Goal: Task Accomplishment & Management: Manage account settings

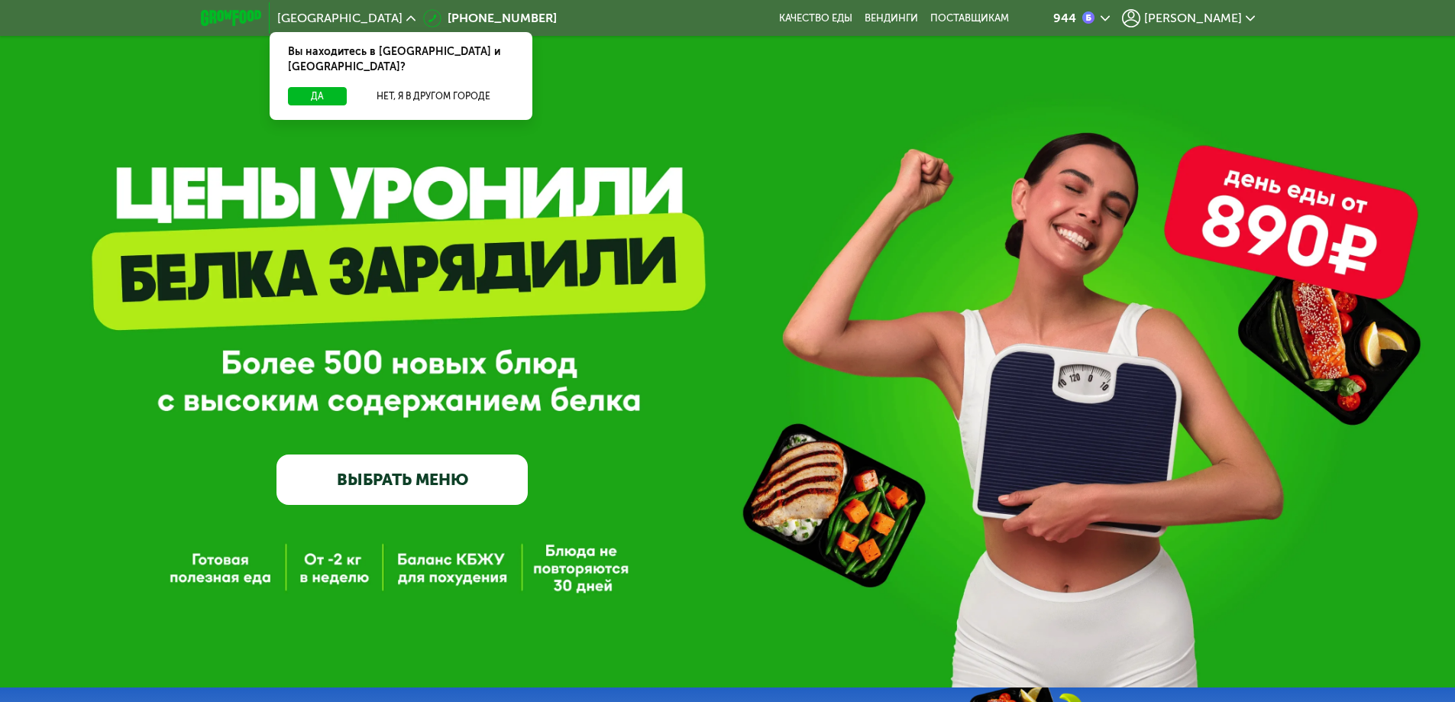
click at [1212, 22] on span "[PERSON_NAME]" at bounding box center [1193, 18] width 98 height 12
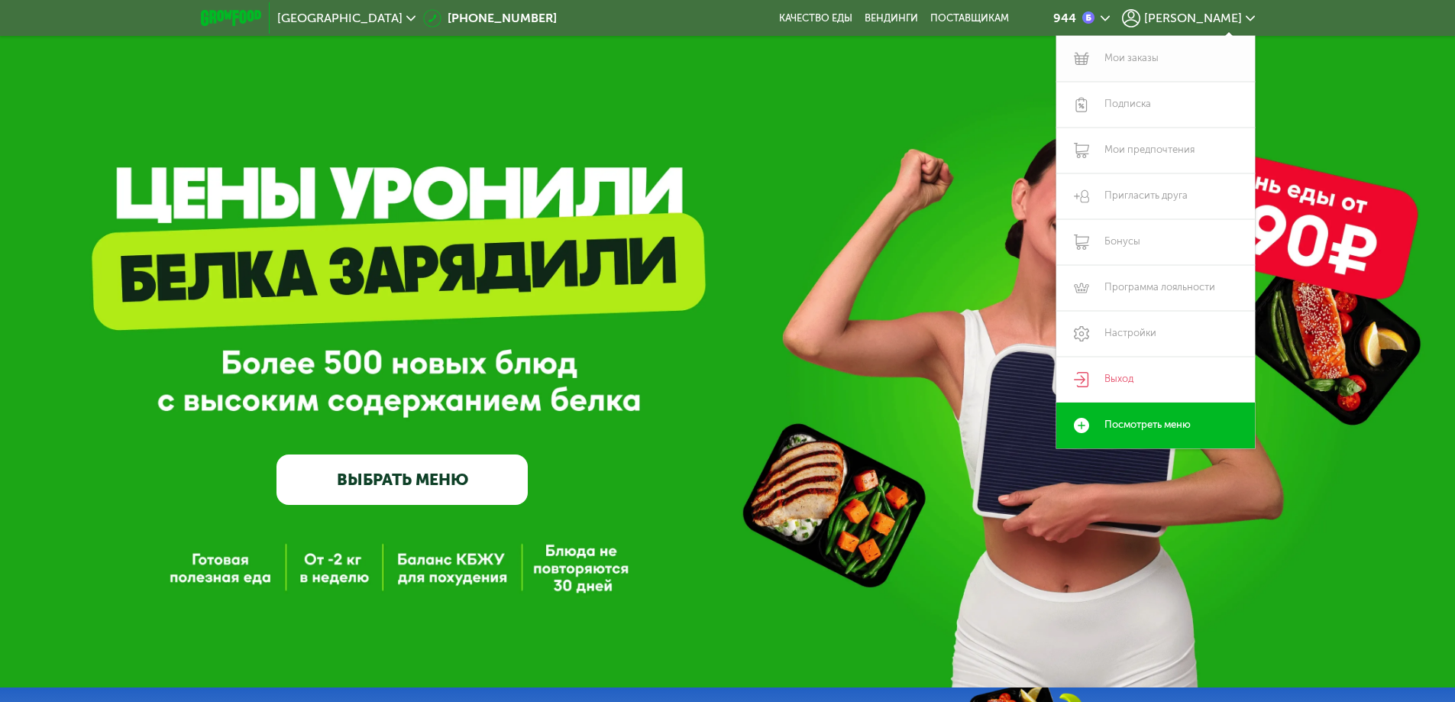
click at [1155, 60] on link "Мои заказы" at bounding box center [1155, 59] width 199 height 46
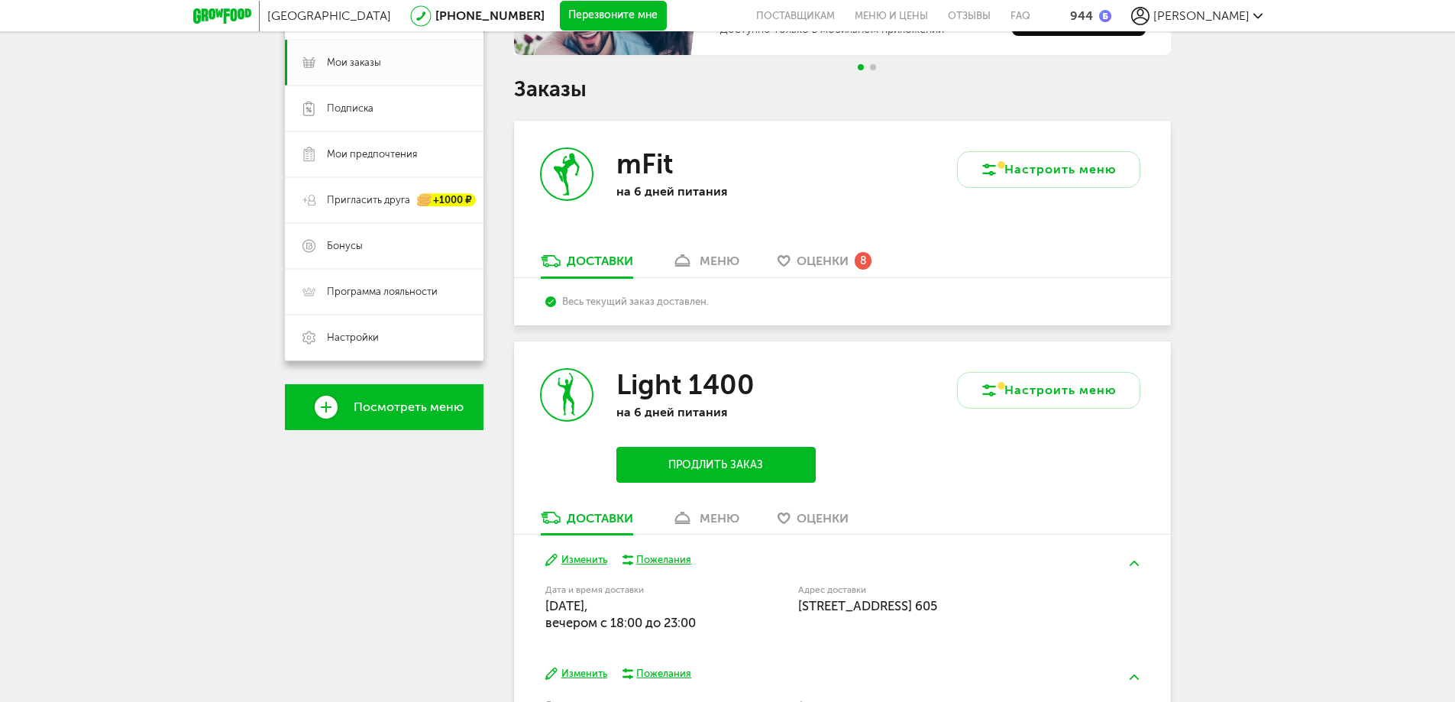
scroll to position [229, 0]
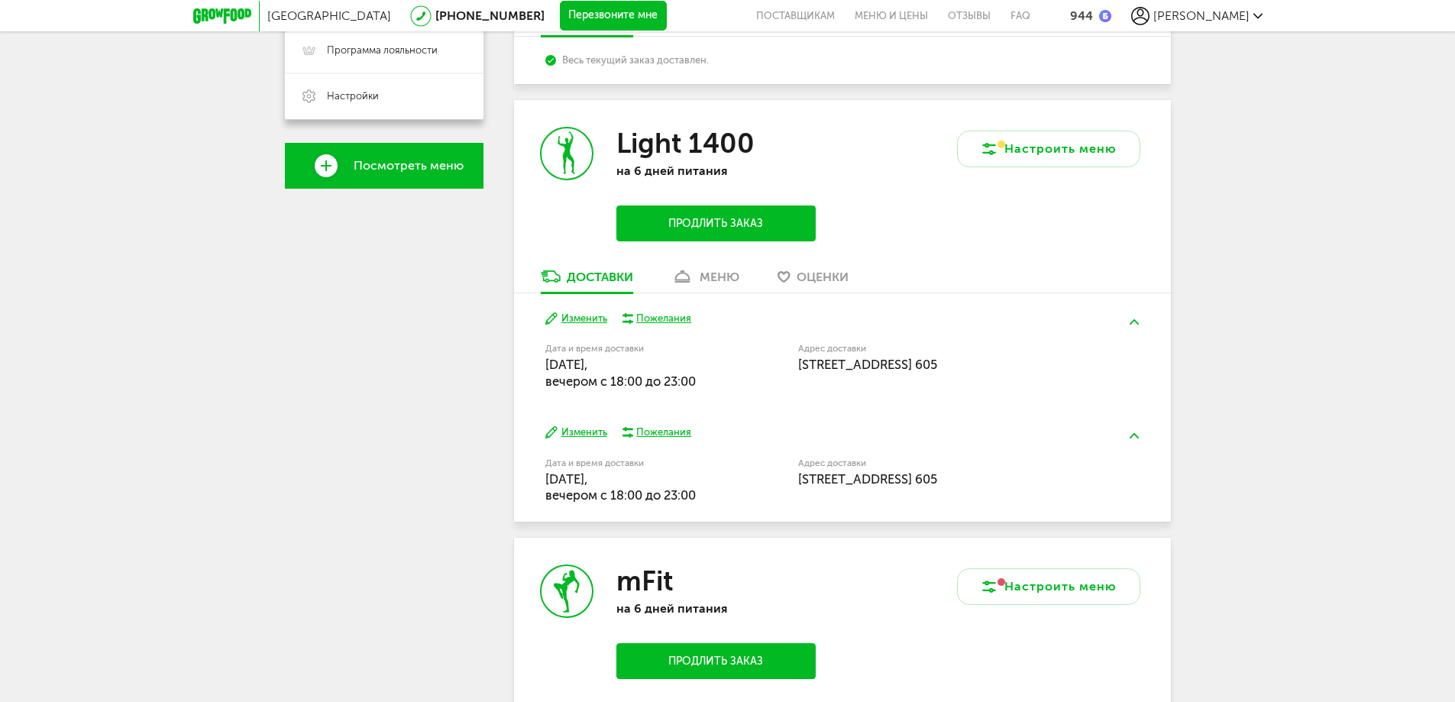
click at [716, 281] on div "меню" at bounding box center [720, 277] width 40 height 15
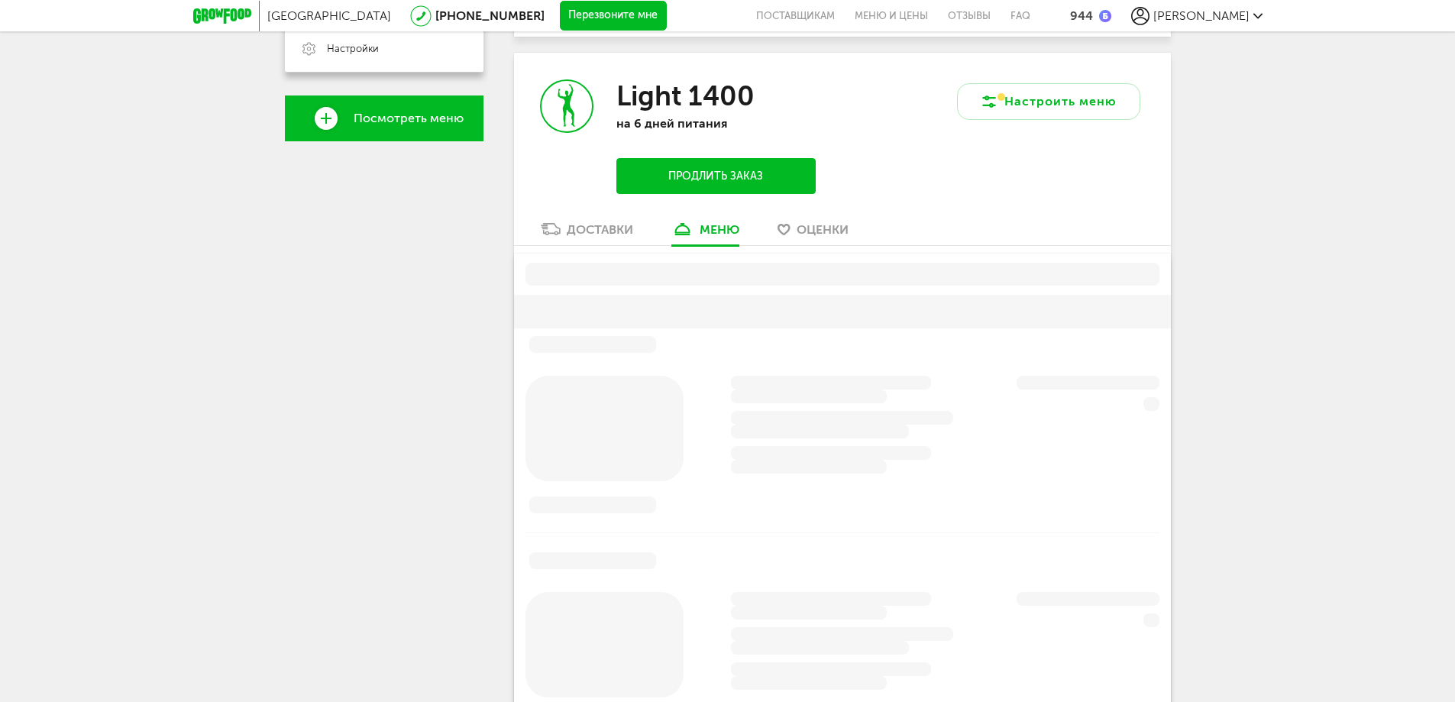
scroll to position [520, 0]
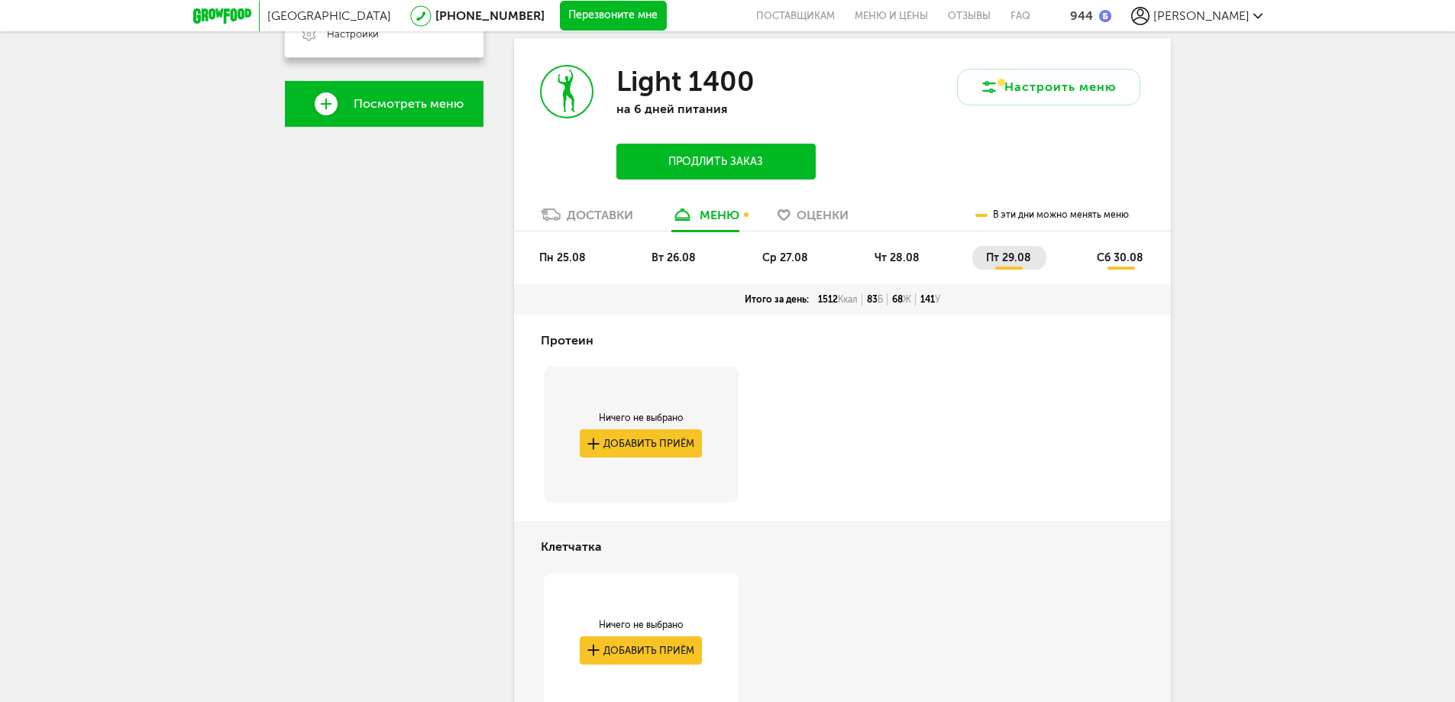
click at [568, 258] on span "пн 25.08" at bounding box center [562, 257] width 47 height 13
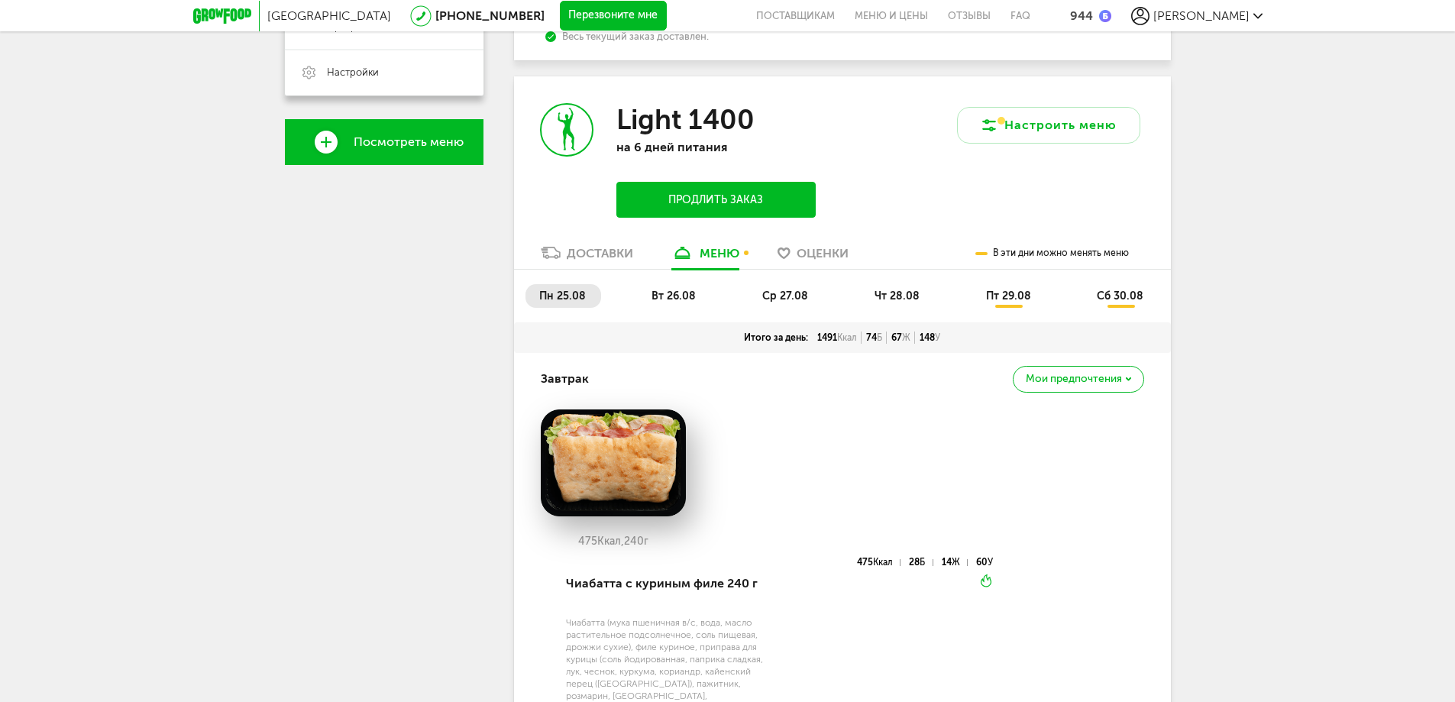
scroll to position [447, 0]
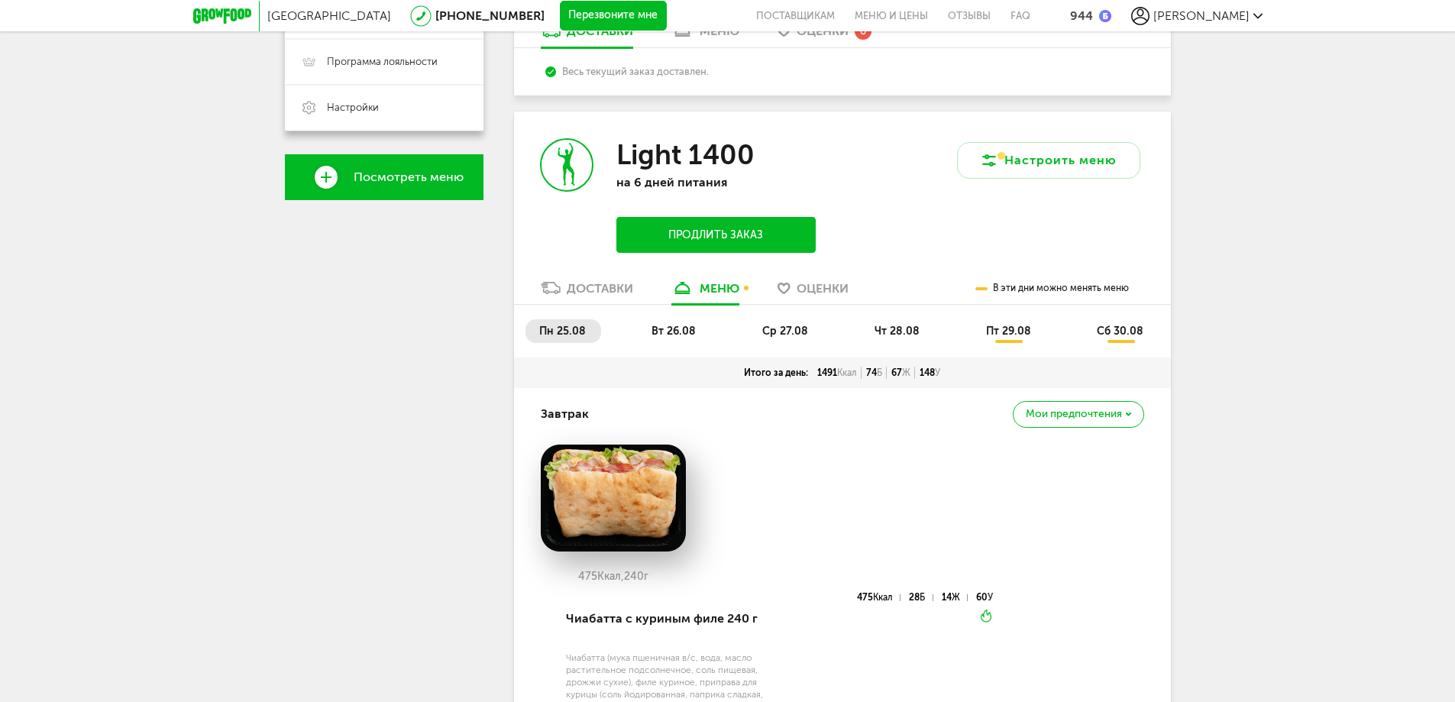
click at [697, 335] on li "вт 26.08" at bounding box center [674, 331] width 73 height 24
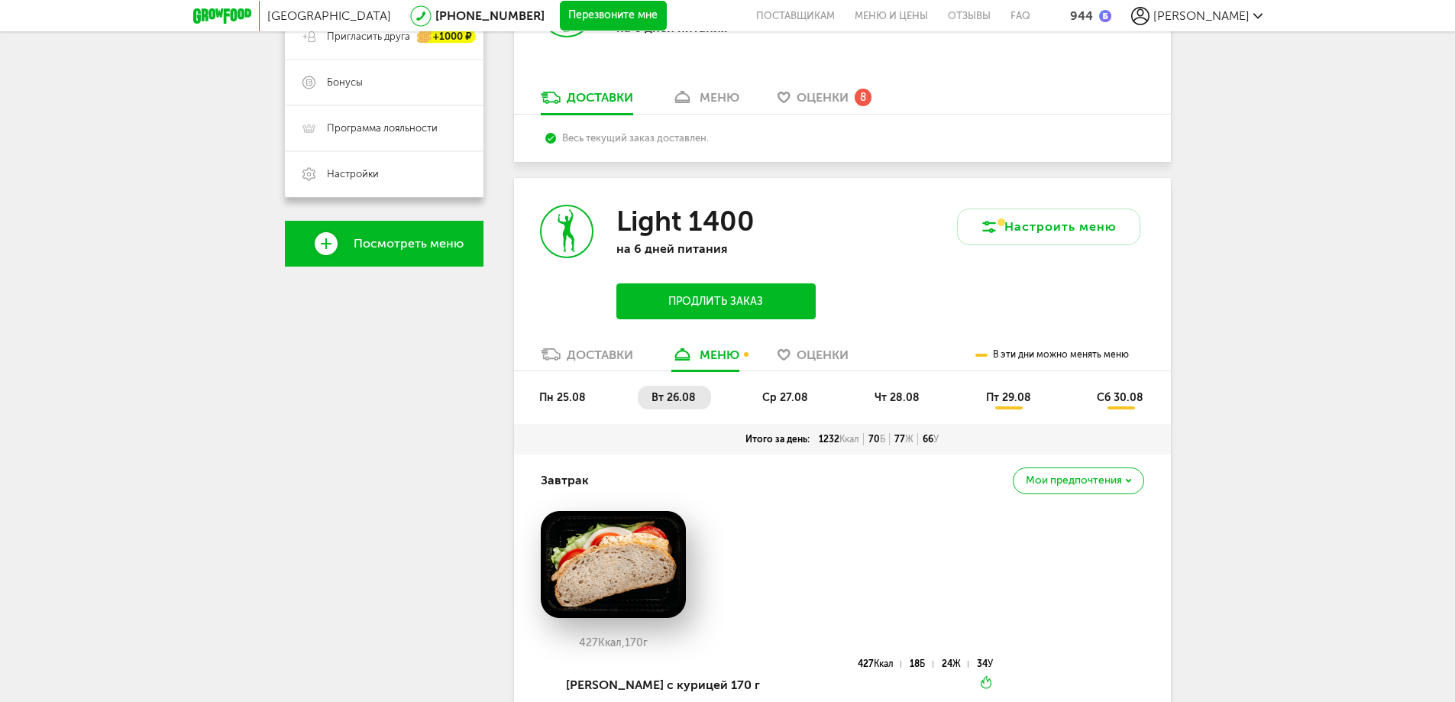
scroll to position [374, 0]
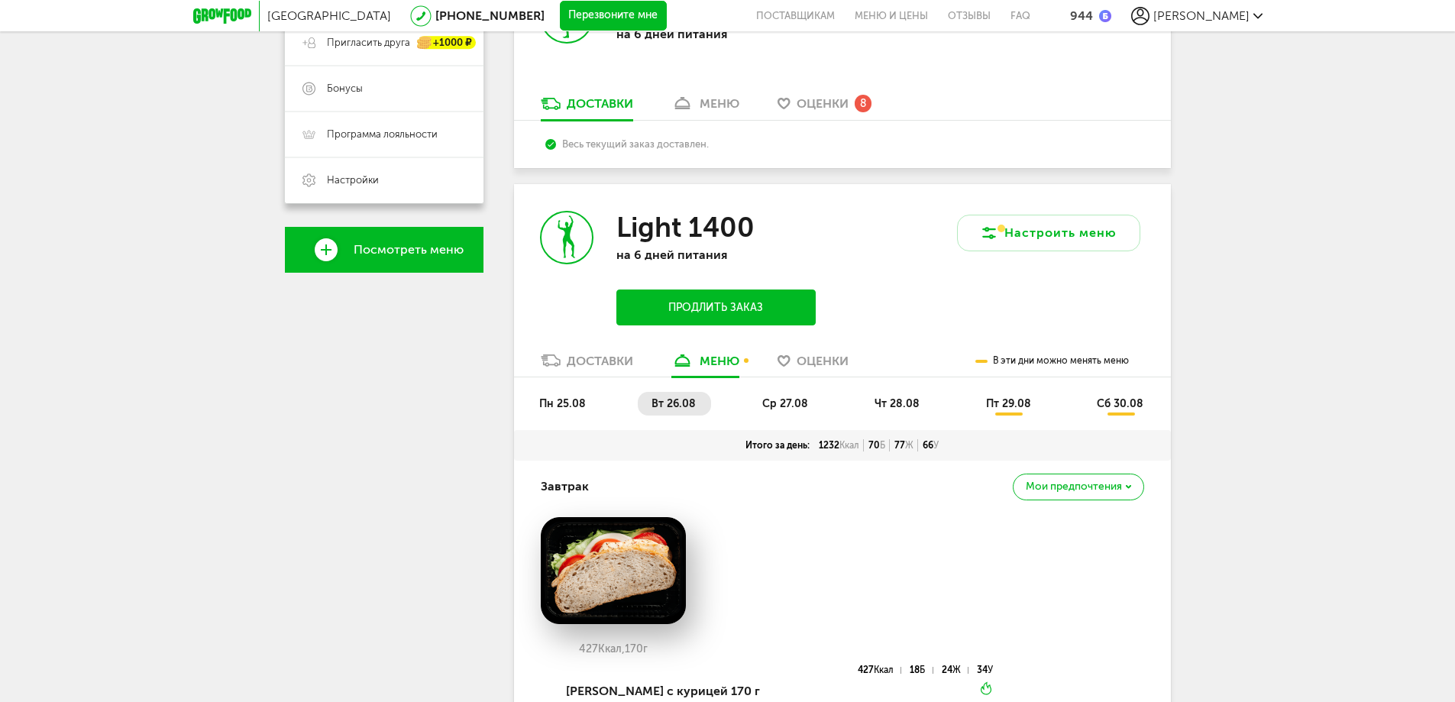
click at [568, 400] on span "пн 25.08" at bounding box center [562, 403] width 47 height 13
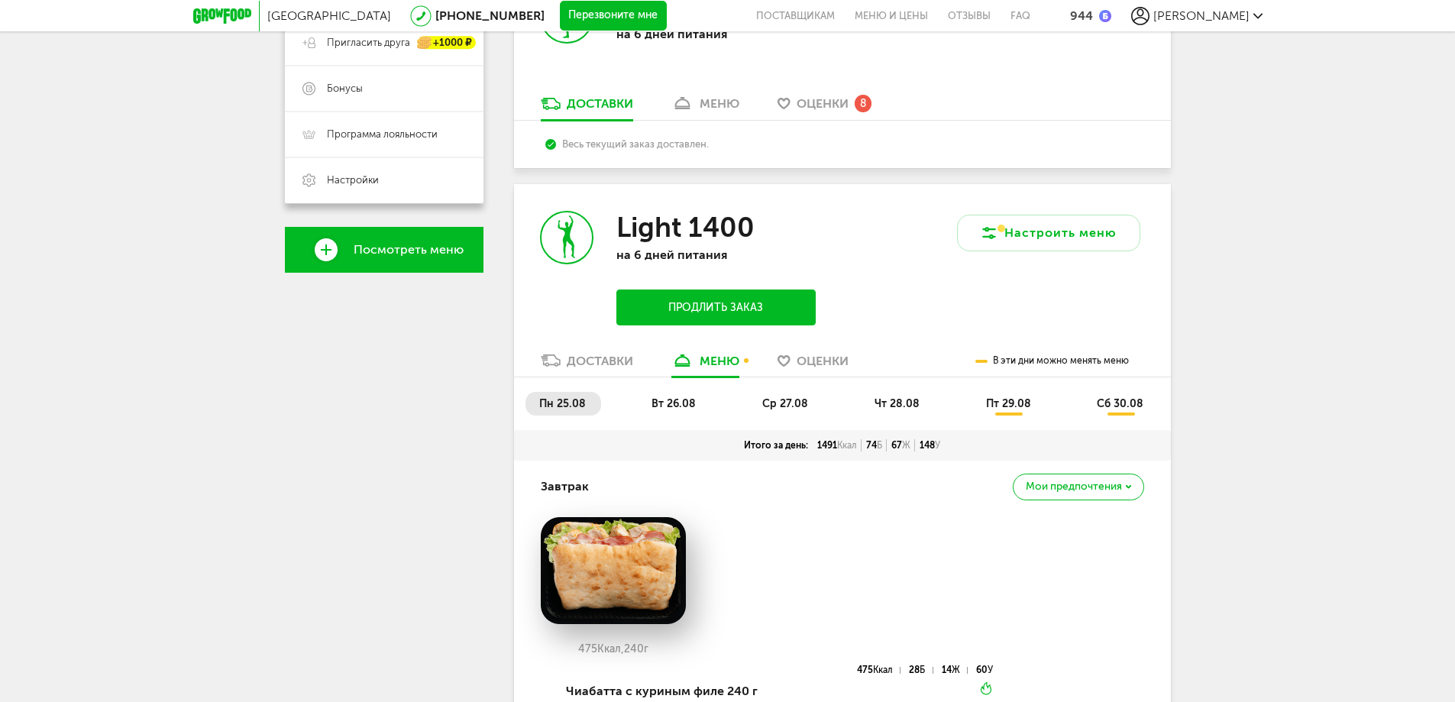
click at [761, 398] on li "ср 27.08" at bounding box center [786, 404] width 75 height 24
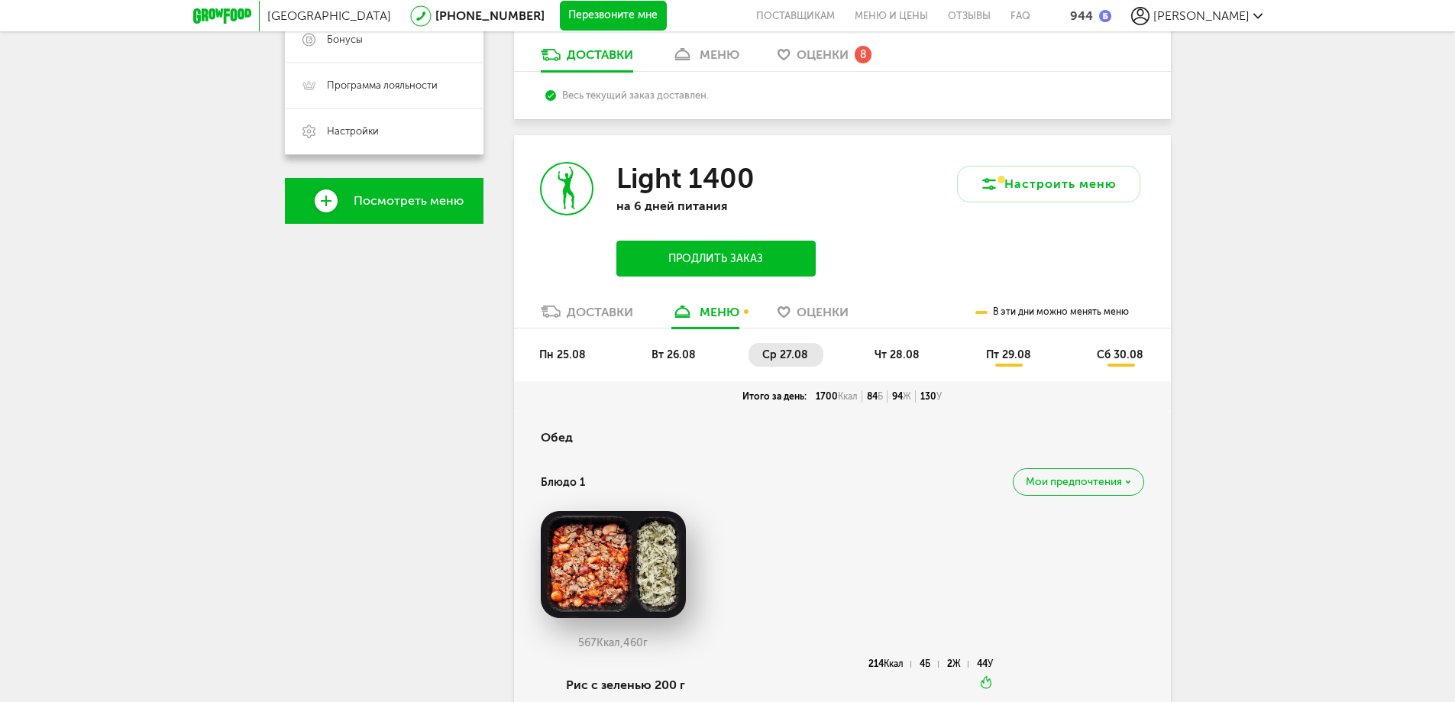
scroll to position [535, 0]
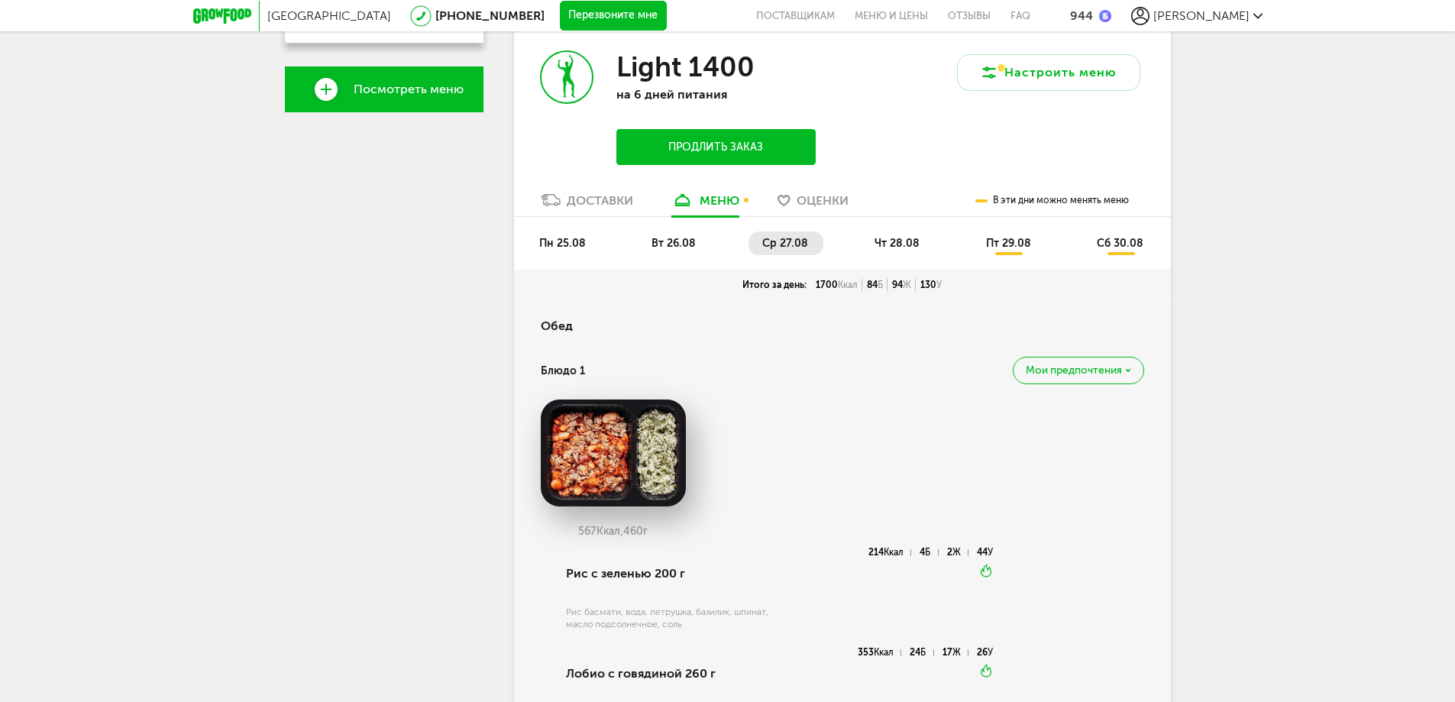
click at [710, 244] on li "вт 26.08" at bounding box center [674, 243] width 73 height 24
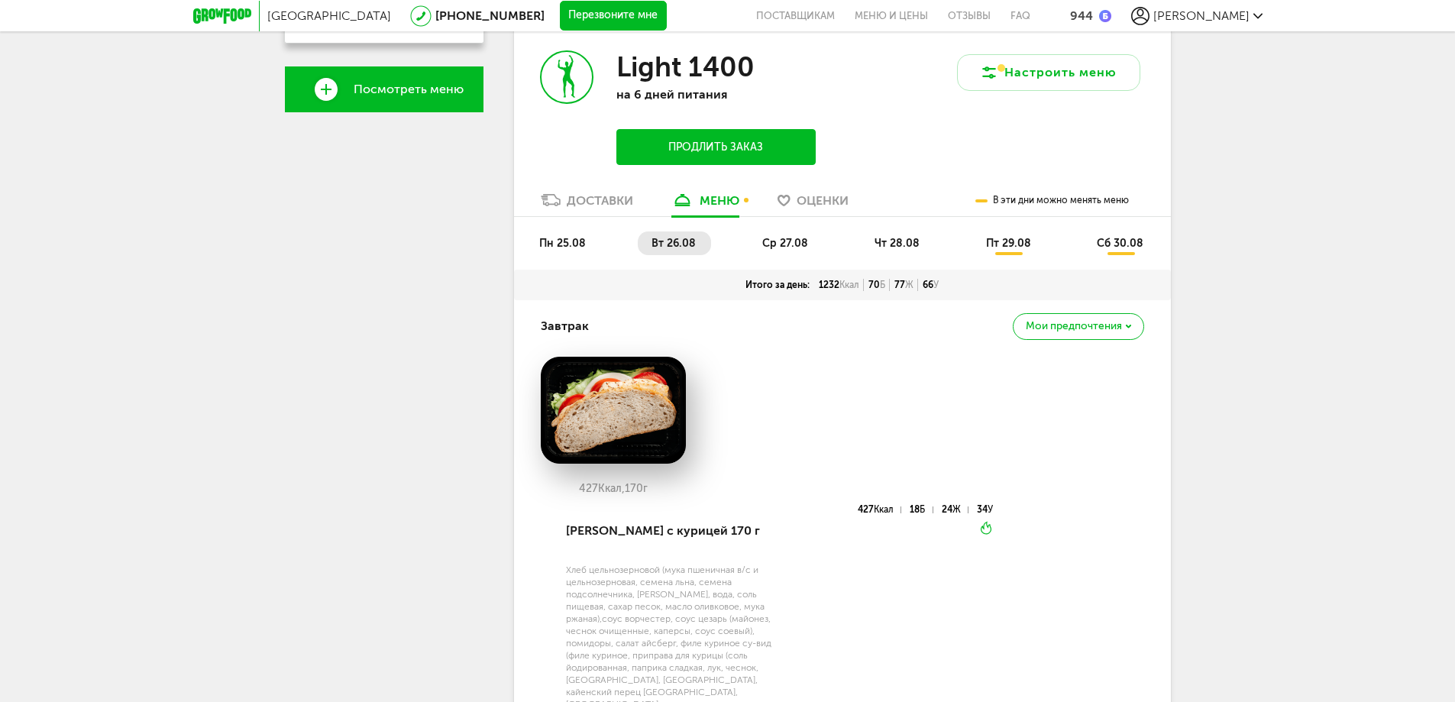
click at [783, 251] on li "ср 27.08" at bounding box center [786, 243] width 75 height 24
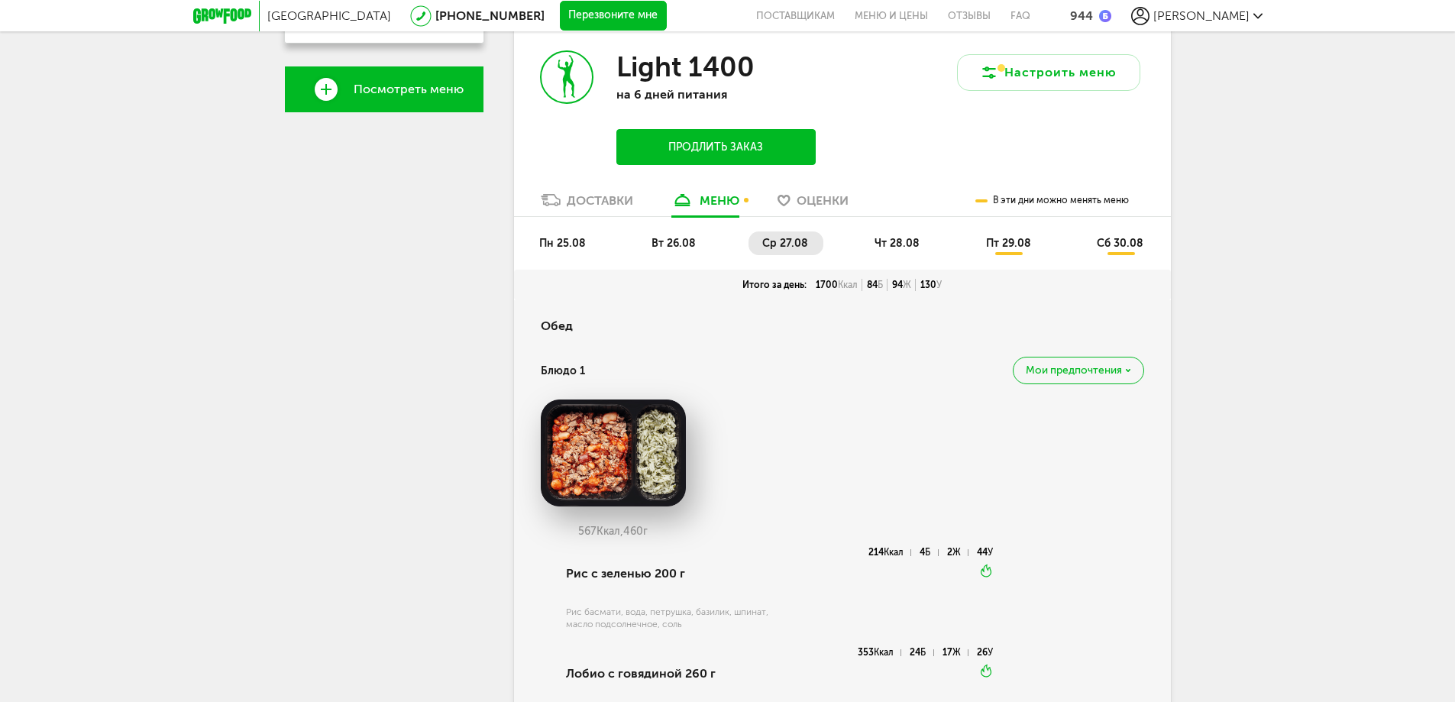
click at [717, 250] on ul "пн 25.08 вт 26.08 ср 27.08 чт 28.08 пт 29.08 сб 30.08" at bounding box center [843, 250] width 634 height 38
click at [934, 260] on ul "пн 25.08 вт 26.08 ср 27.08 чт 28.08 пт 29.08 сб 30.08" at bounding box center [843, 250] width 634 height 38
click at [904, 244] on span "чт 28.08" at bounding box center [897, 243] width 45 height 13
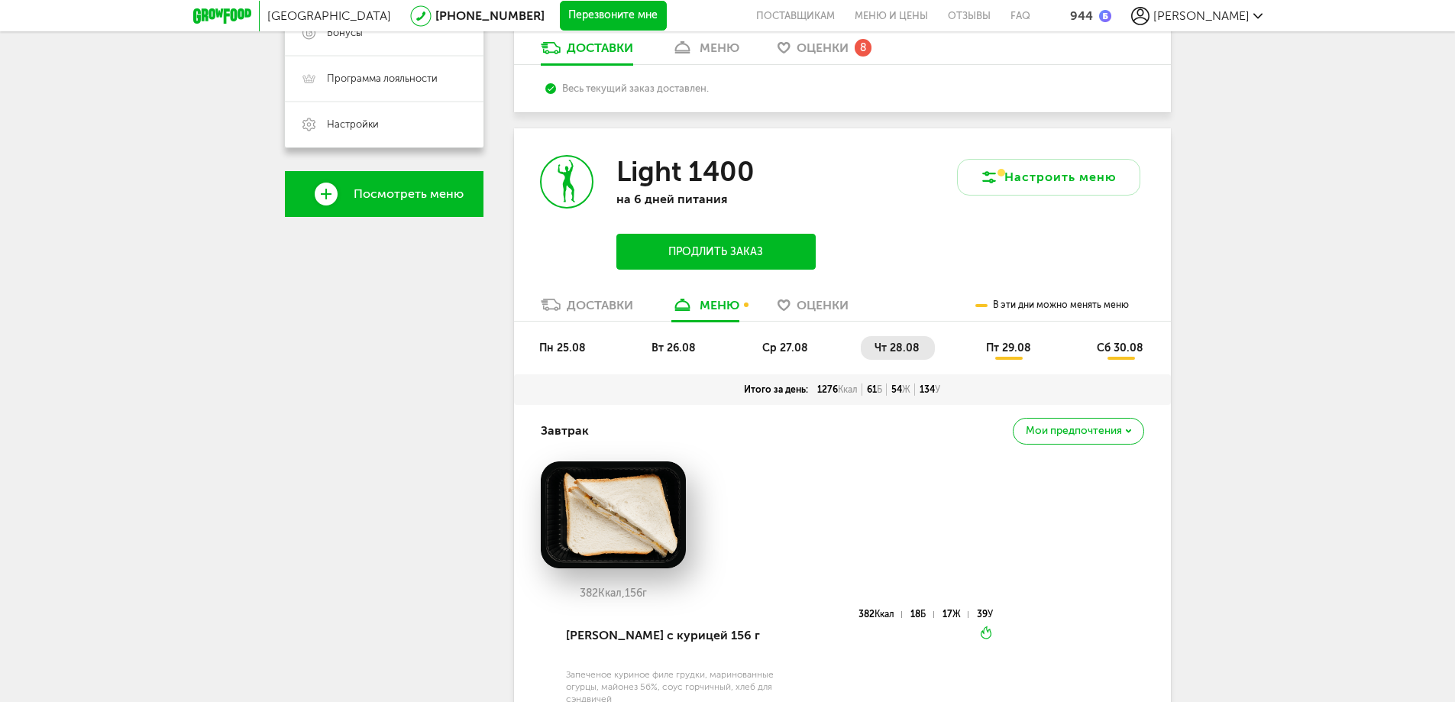
scroll to position [386, 0]
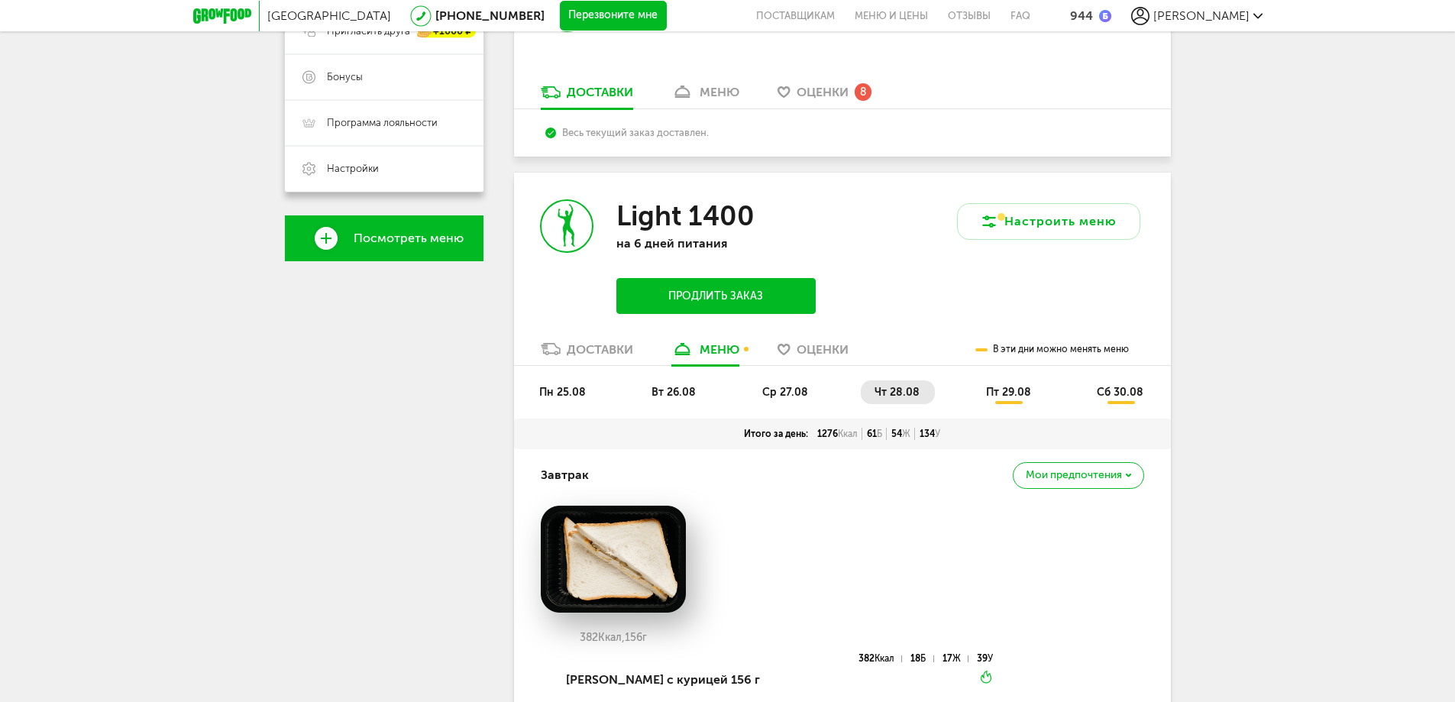
click at [572, 391] on span "пн 25.08" at bounding box center [562, 392] width 47 height 13
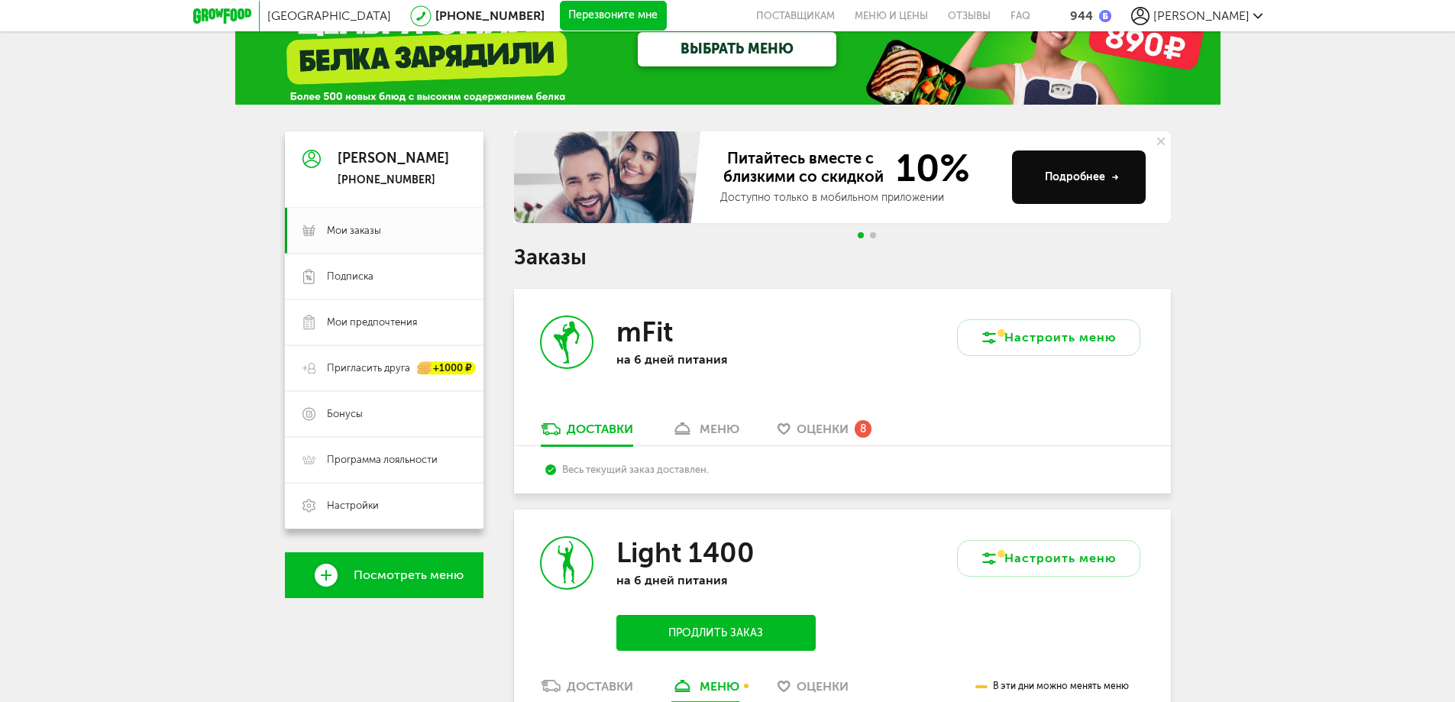
scroll to position [0, 0]
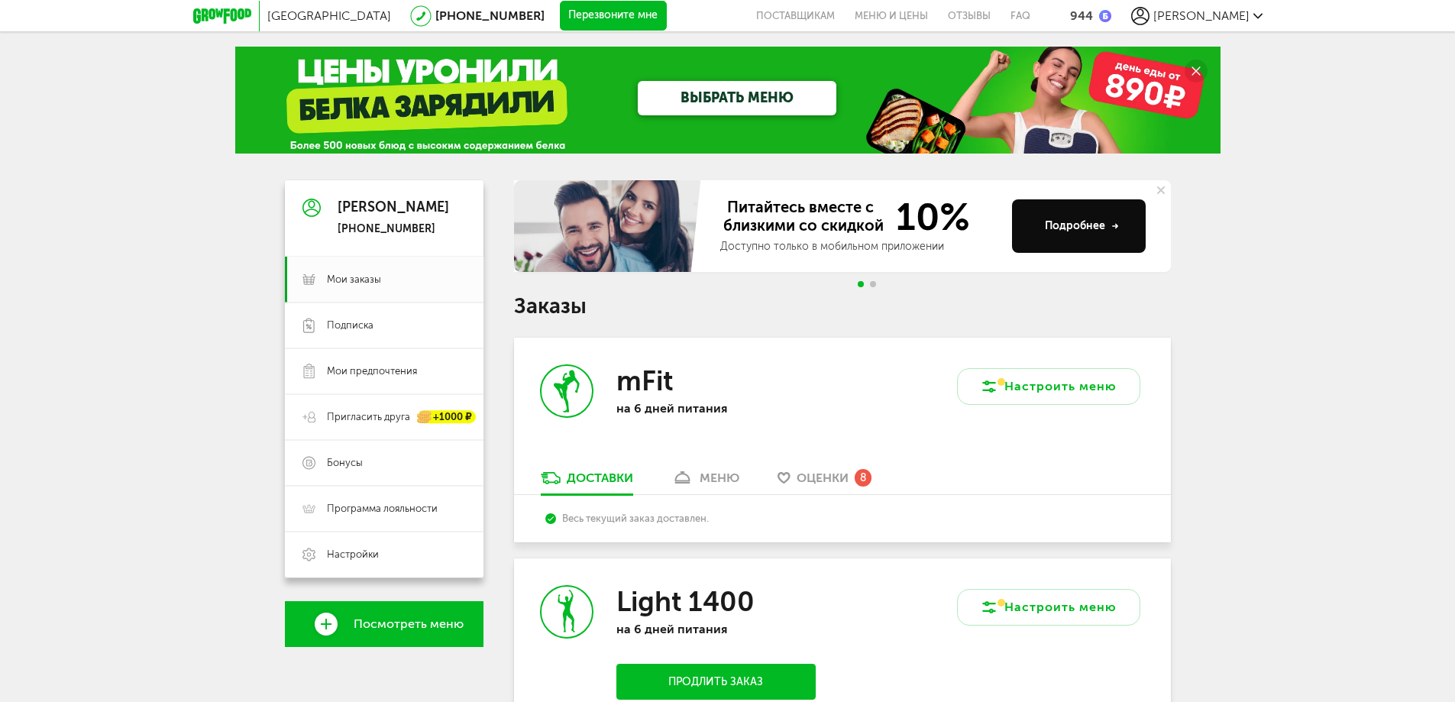
click at [870, 283] on span "Go to slide 2" at bounding box center [873, 284] width 6 height 6
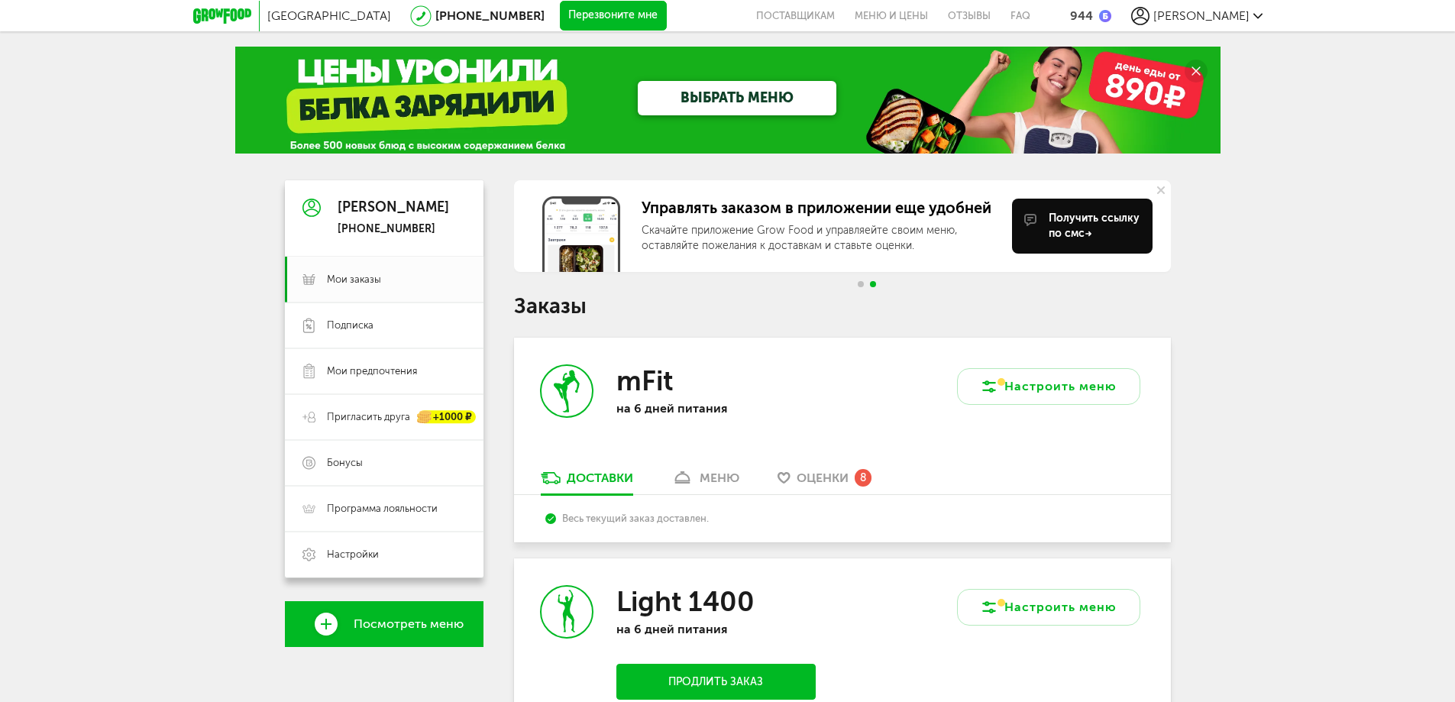
click at [864, 283] on div at bounding box center [867, 284] width 24 height 6
click at [861, 283] on span "Go to slide 1" at bounding box center [861, 284] width 6 height 6
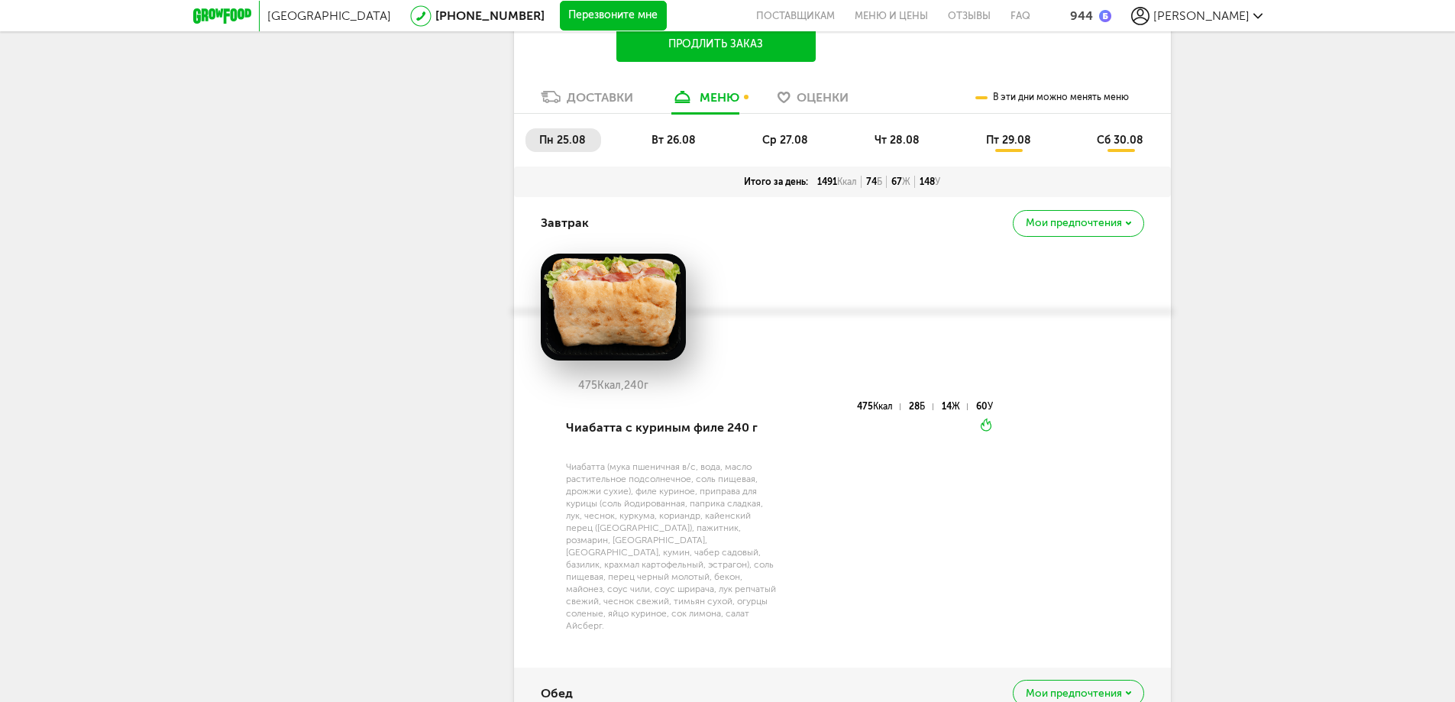
scroll to position [611, 0]
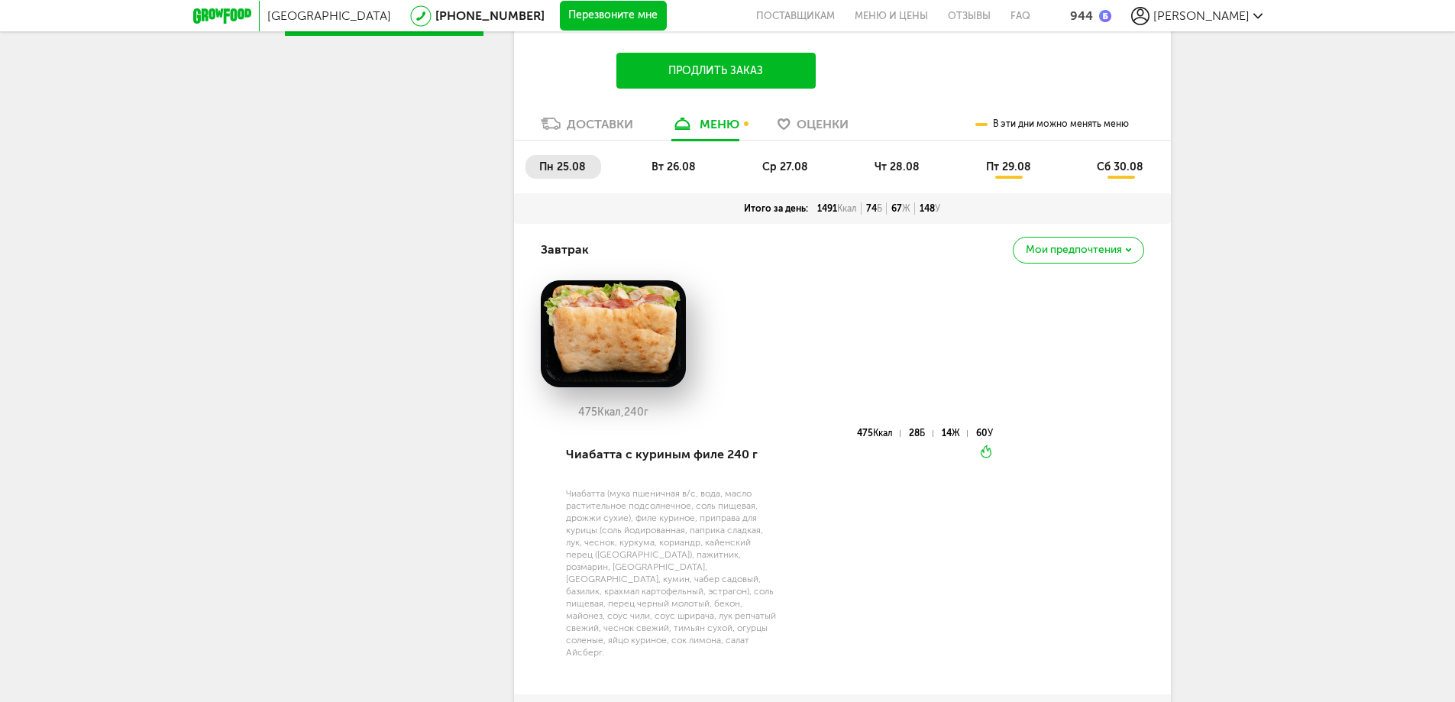
click at [1098, 250] on span "Мои предпочтения" at bounding box center [1074, 249] width 96 height 11
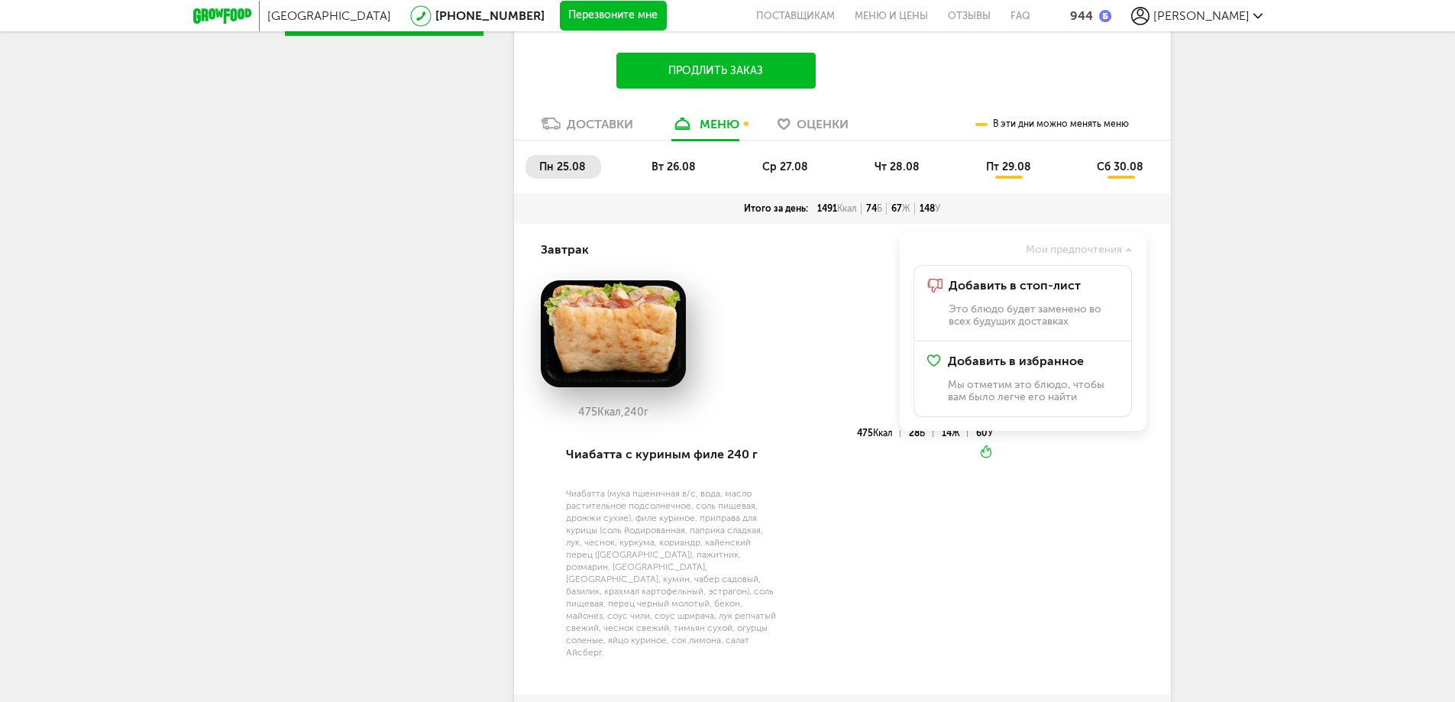
click at [1098, 250] on span "Мои предпочтения" at bounding box center [1074, 249] width 96 height 11
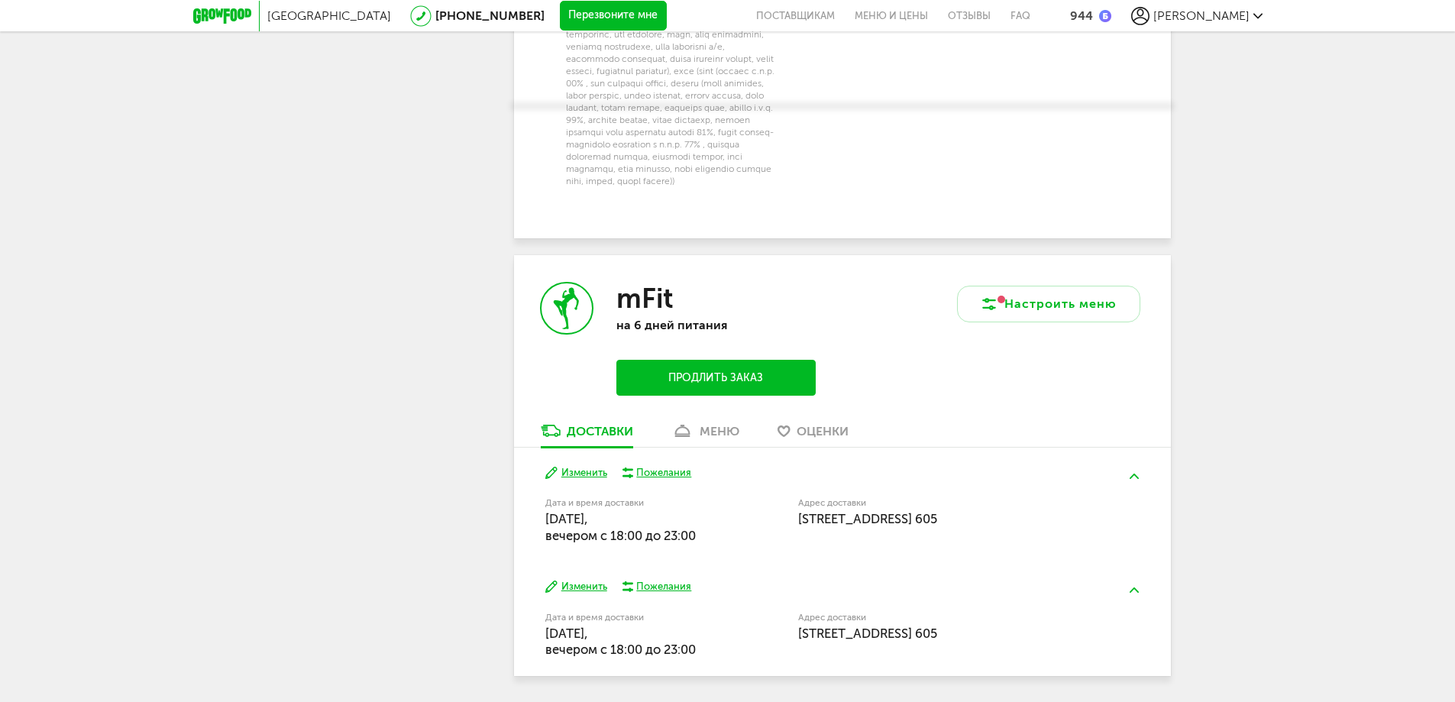
scroll to position [2127, 0]
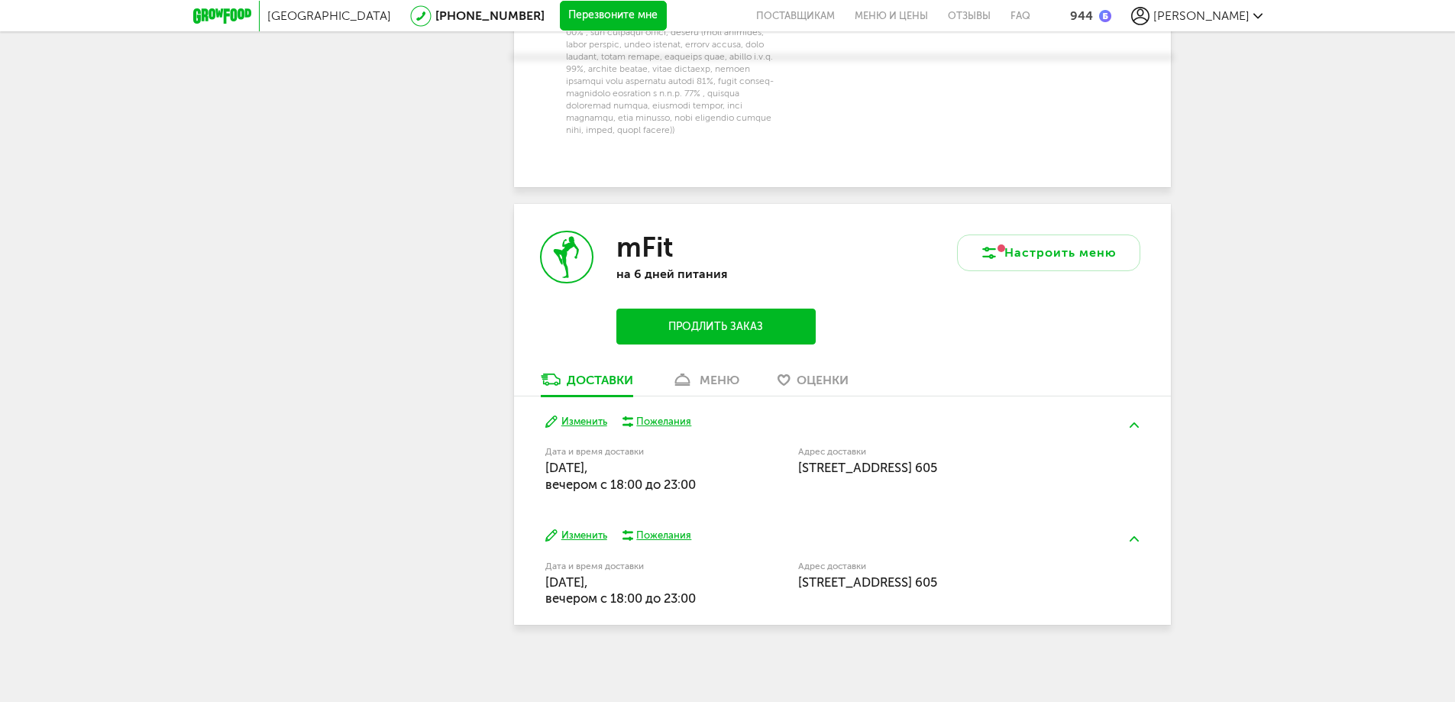
click at [812, 380] on span "Оценки" at bounding box center [823, 380] width 52 height 15
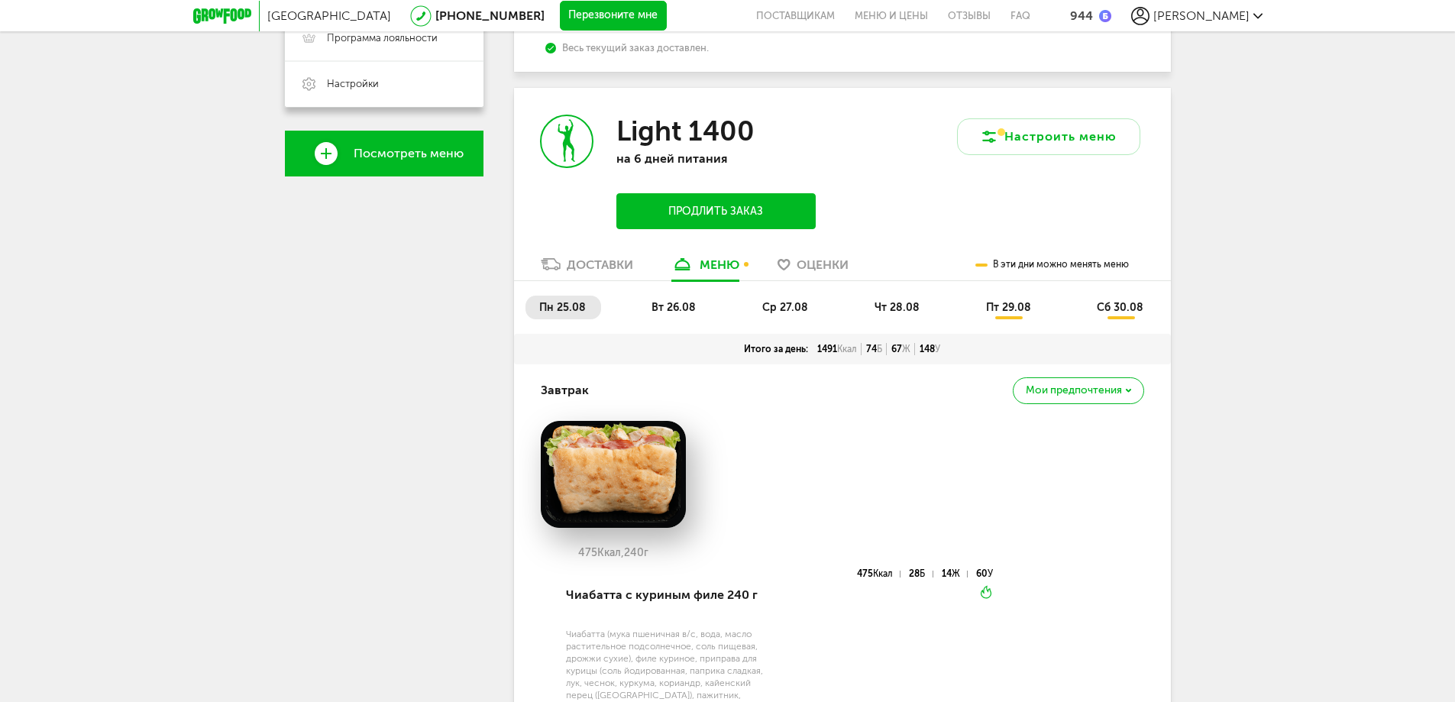
scroll to position [448, 0]
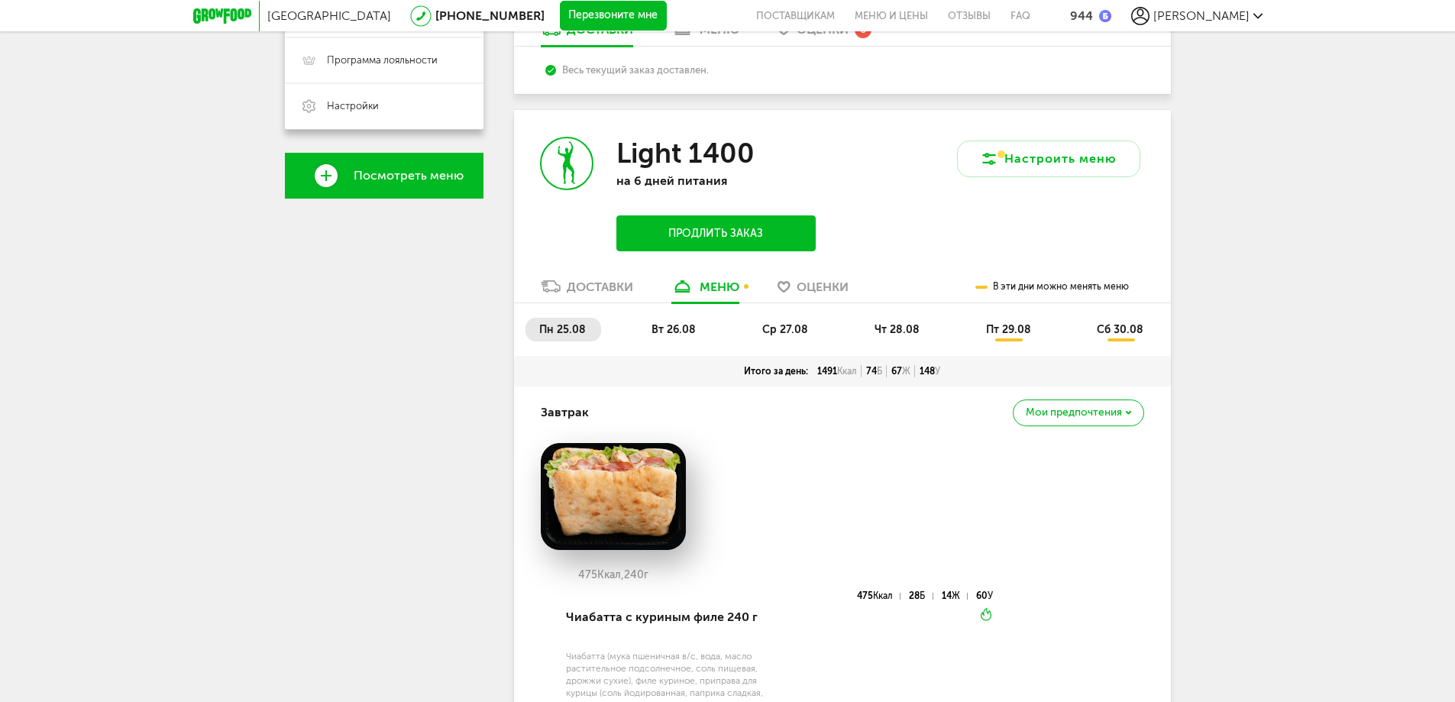
click at [691, 325] on span "вт 26.08" at bounding box center [674, 329] width 44 height 13
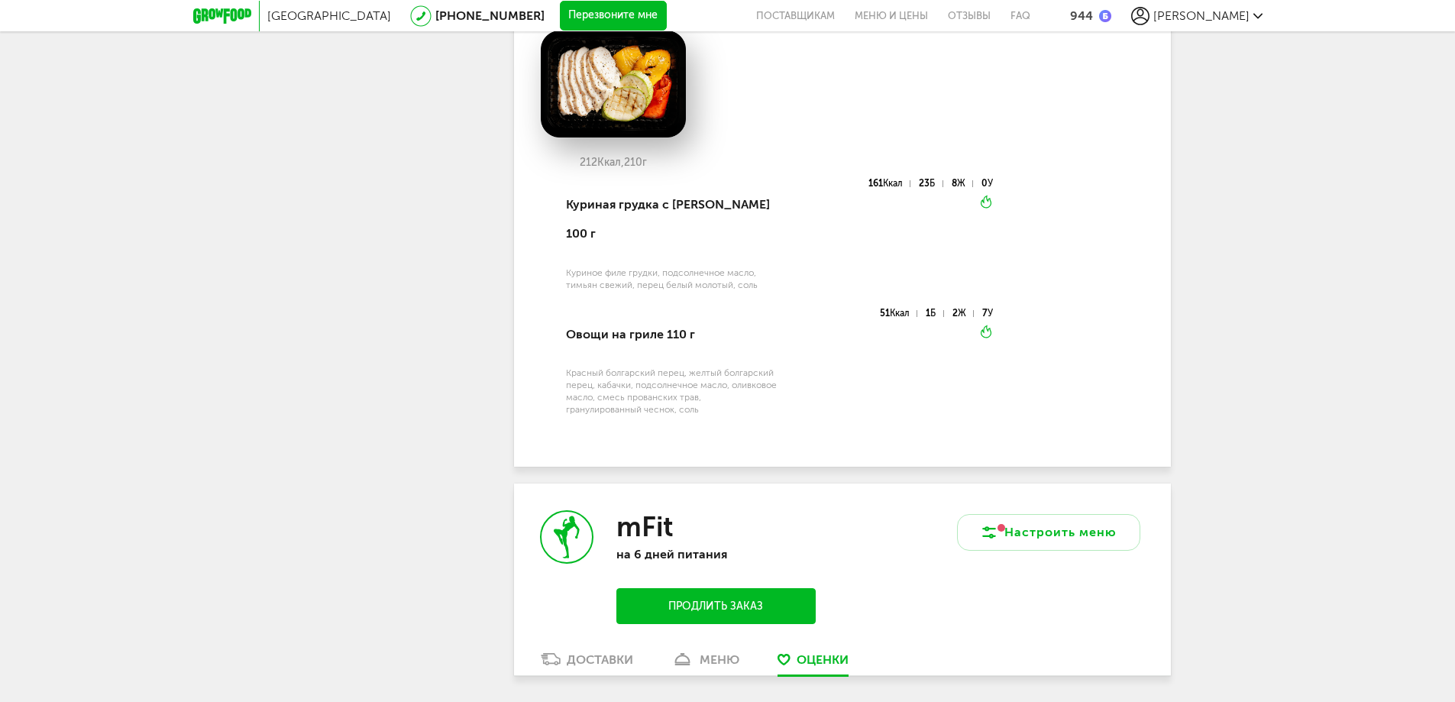
scroll to position [1751, 0]
